Goal: Check status: Check status

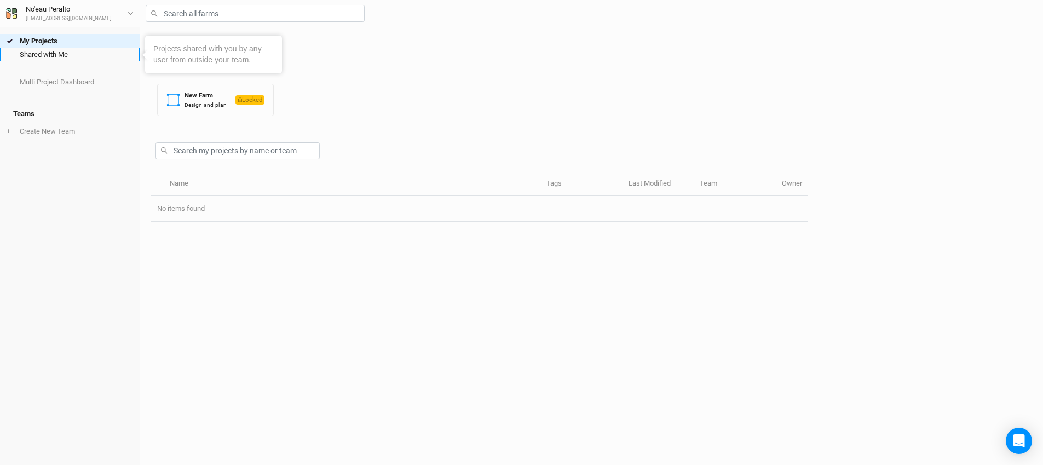
click at [66, 58] on link "Shared with Me" at bounding box center [70, 55] width 140 height 14
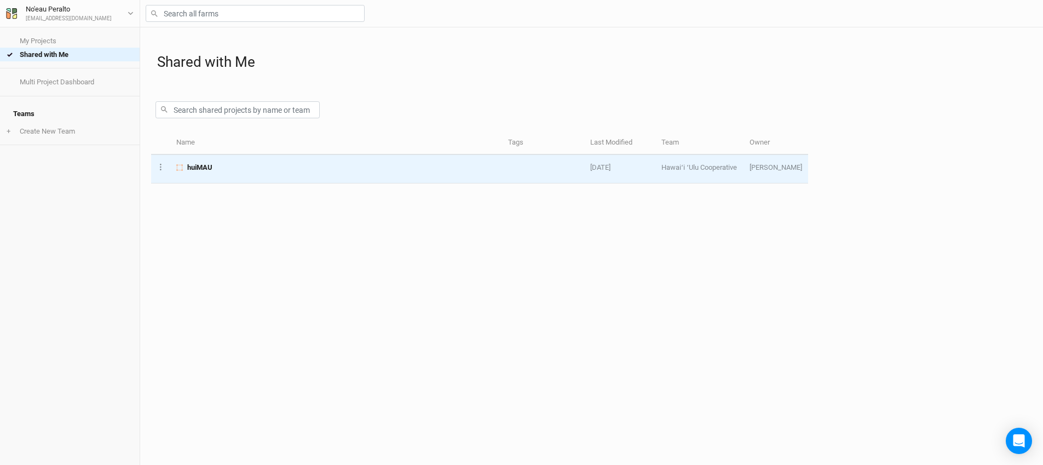
click at [207, 166] on span "huiMAU" at bounding box center [199, 168] width 25 height 10
